Goal: Complete application form

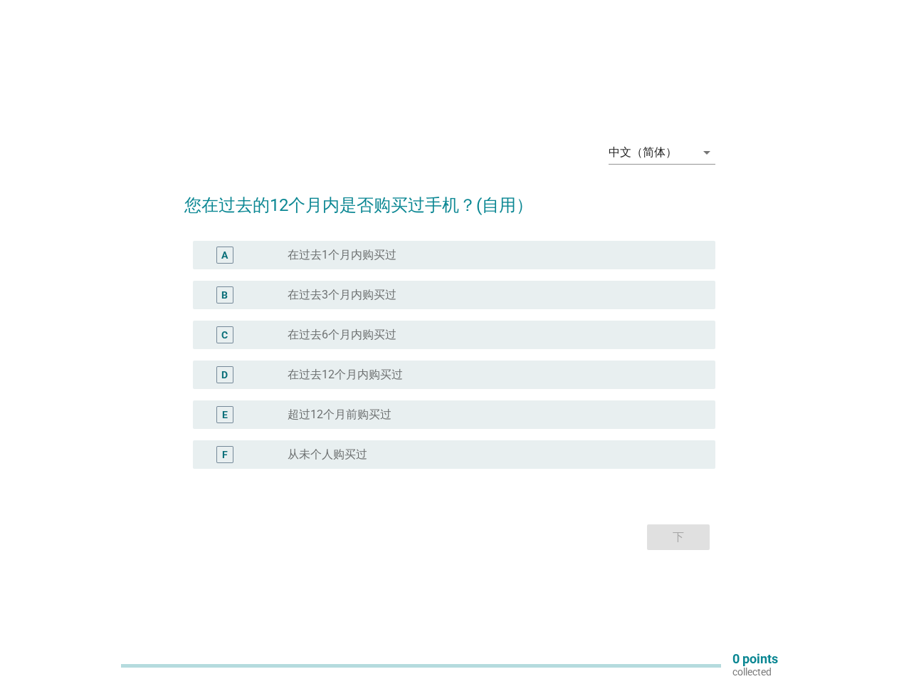
click at [450, 342] on div "radio_button_unchecked 在过去6个月内购买过" at bounding box center [496, 334] width 417 height 17
click at [662, 152] on div "中文（简体）" at bounding box center [643, 152] width 68 height 13
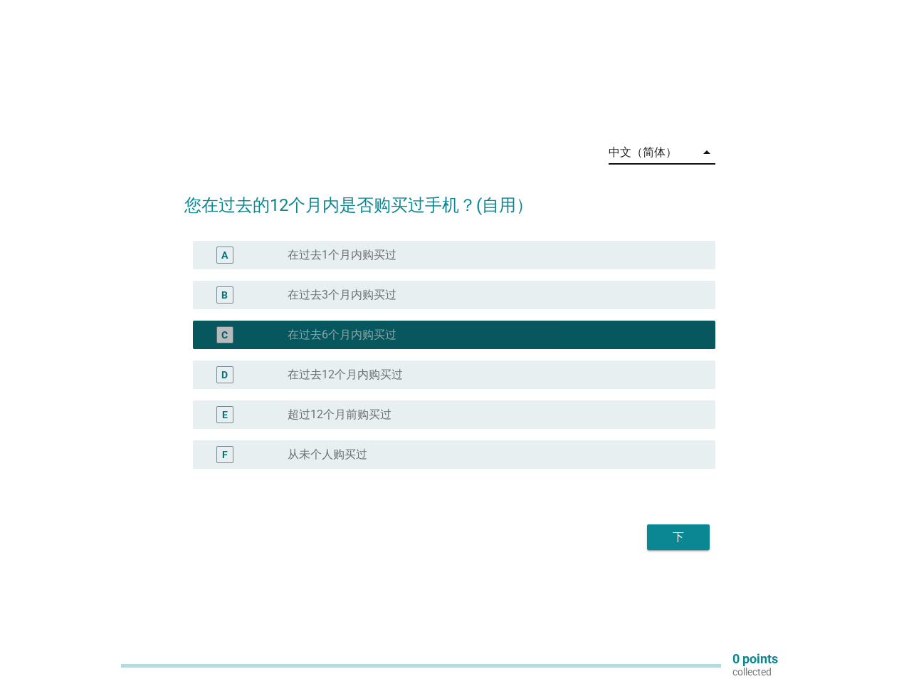
click at [450, 363] on div "D radio_button_unchecked 在过去12个月内购买过" at bounding box center [454, 374] width 523 height 28
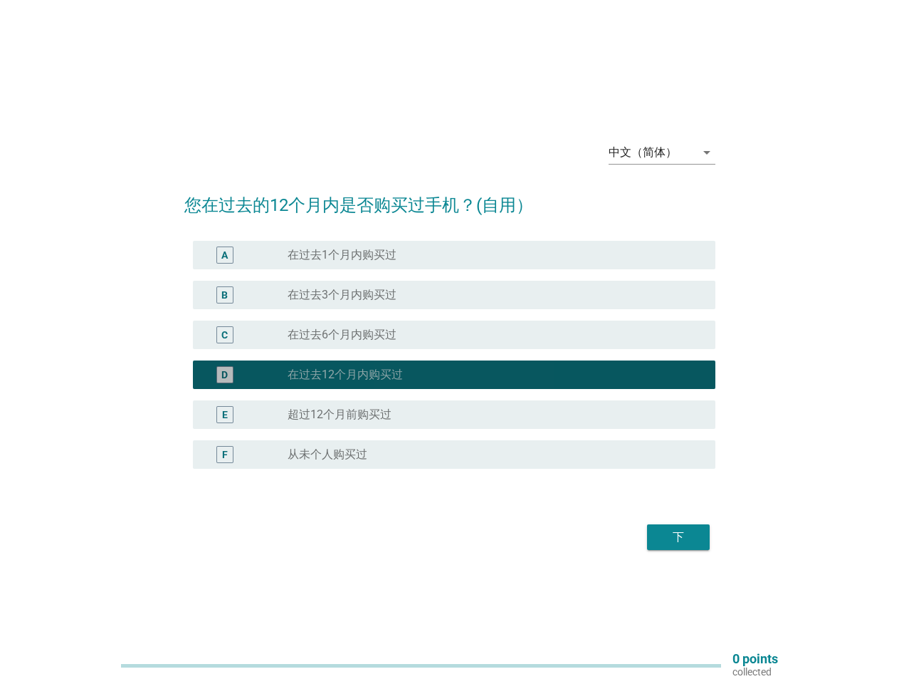
click at [450, 355] on div "D radio_button_checked 在过去12个月内购买过" at bounding box center [449, 375] width 531 height 40
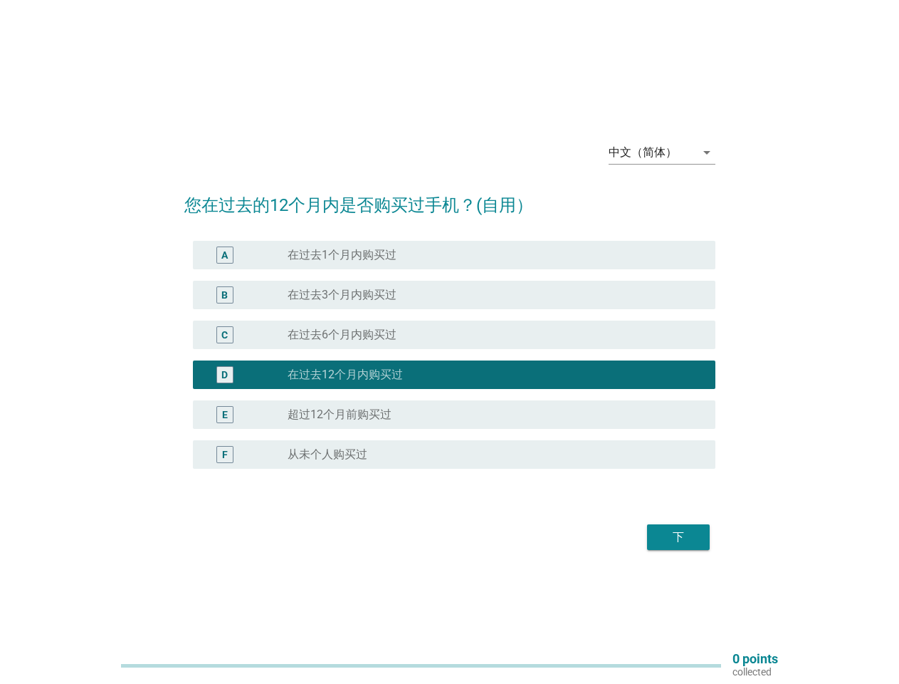
click at [454, 255] on div "radio_button_unchecked 在过去1个月内购买过" at bounding box center [490, 255] width 405 height 14
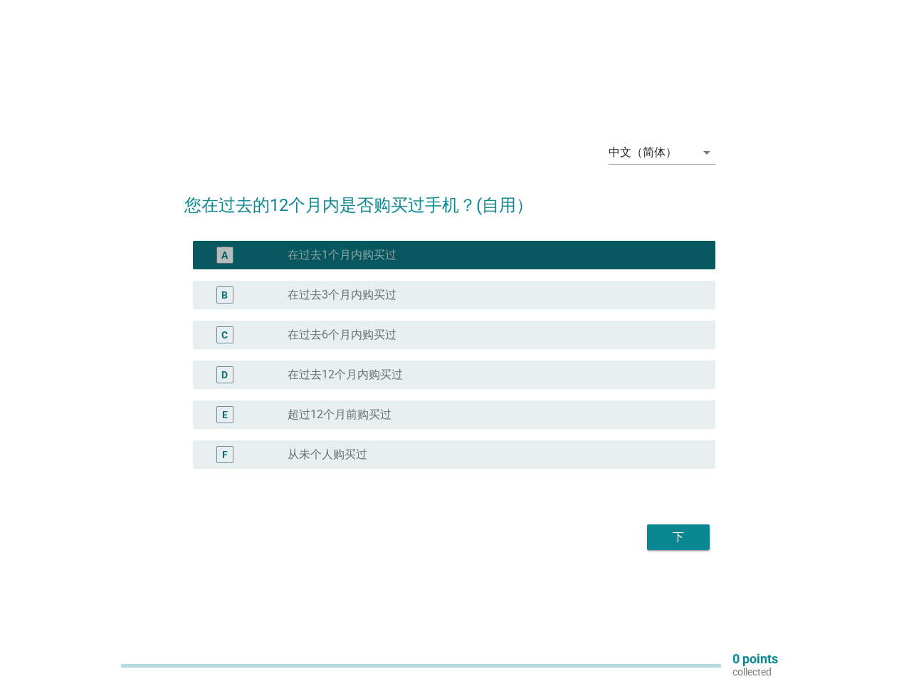
click at [342, 255] on label "在过去1个月内购买过" at bounding box center [342, 255] width 109 height 14
click at [454, 295] on div "radio_button_unchecked 在过去3个月内购买过" at bounding box center [490, 295] width 405 height 14
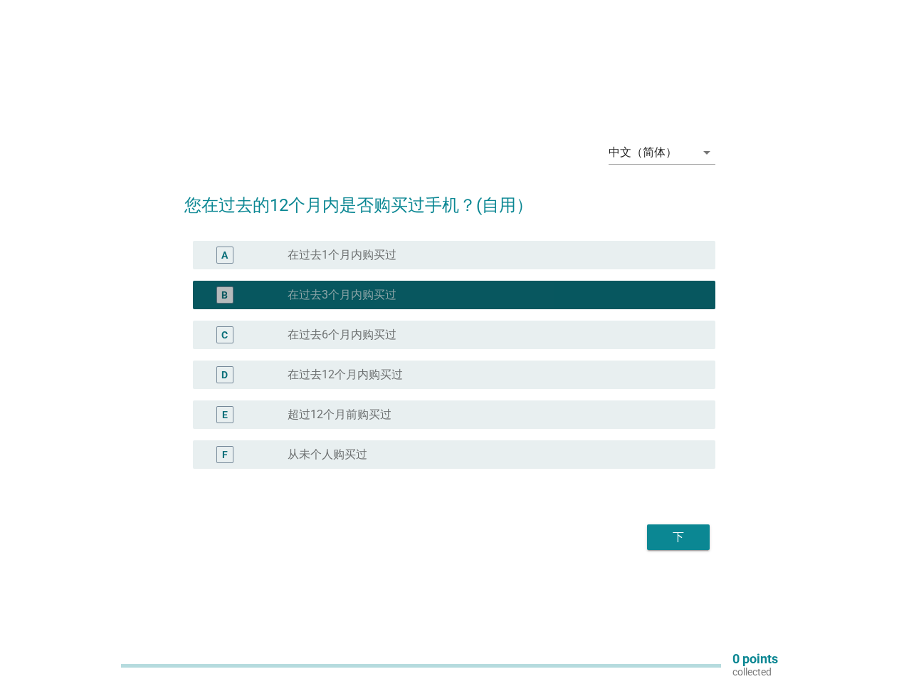
click at [342, 295] on label "在过去3个月内购买过" at bounding box center [342, 295] width 109 height 14
click at [454, 335] on div "radio_button_unchecked 在过去6个月内购买过" at bounding box center [490, 335] width 405 height 14
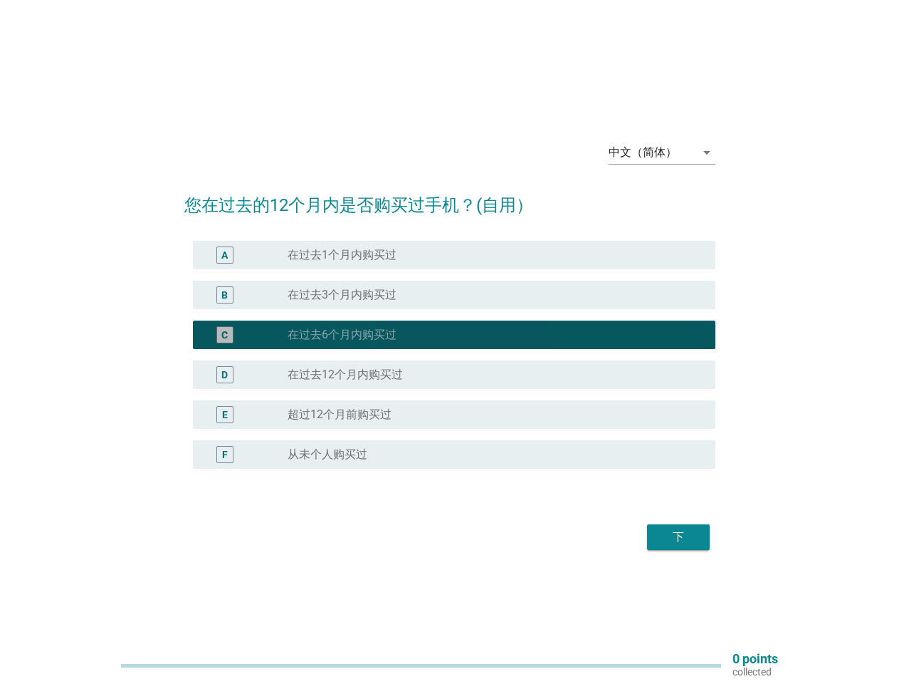
click at [342, 335] on label "在过去6个月内购买过" at bounding box center [342, 335] width 109 height 14
